Goal: Find specific fact: Find specific fact

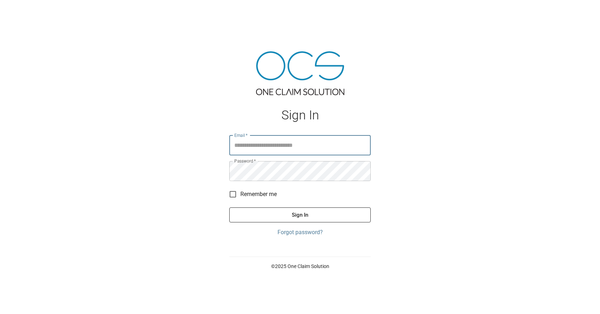
click at [309, 147] on input "Email   *" at bounding box center [299, 146] width 141 height 20
type input "**********"
click at [229, 208] on button "Sign In" at bounding box center [299, 215] width 141 height 15
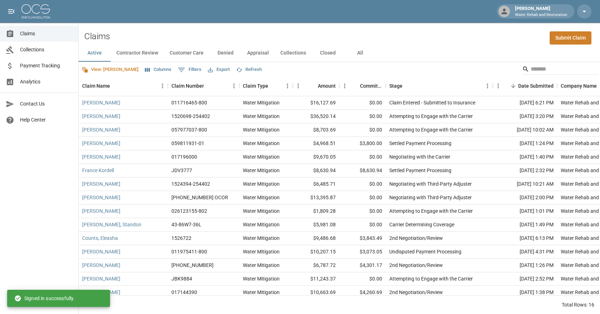
click at [353, 52] on button "All" at bounding box center [360, 53] width 32 height 17
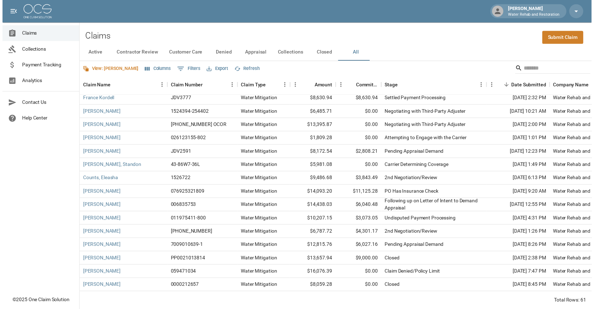
scroll to position [107, 0]
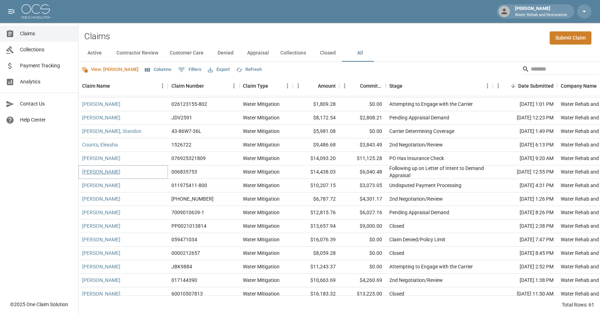
click at [101, 176] on link "[PERSON_NAME]" at bounding box center [101, 171] width 38 height 7
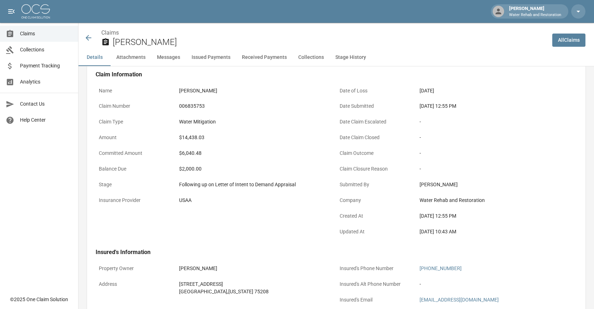
scroll to position [71, 0]
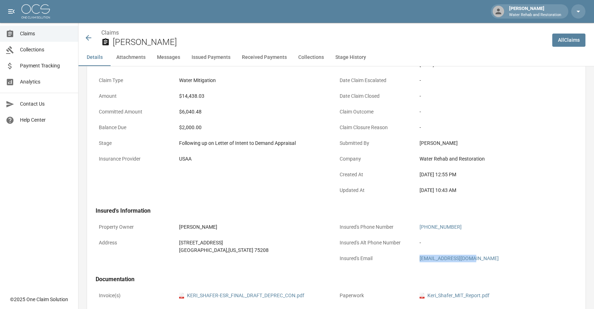
drag, startPoint x: 485, startPoint y: 257, endPoint x: 412, endPoint y: 258, distance: 73.5
click at [412, 258] on div "Insured's Email [EMAIL_ADDRESS][DOMAIN_NAME]" at bounding box center [457, 260] width 241 height 16
copy div "[EMAIL_ADDRESS][DOMAIN_NAME]"
